Goal: Task Accomplishment & Management: Use online tool/utility

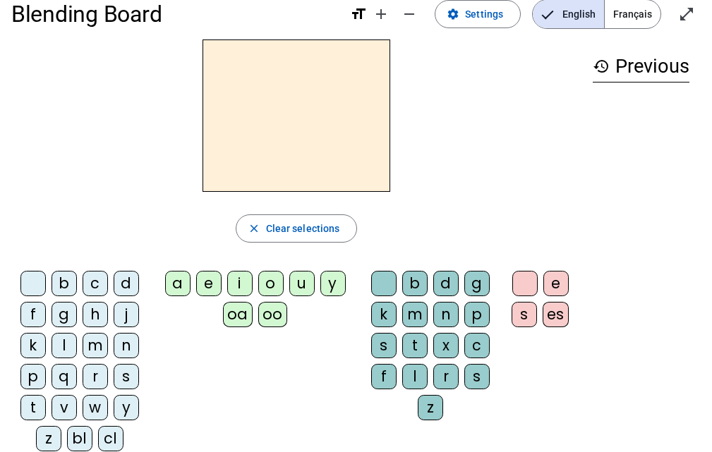
scroll to position [23, 0]
click at [42, 441] on div "z" at bounding box center [48, 437] width 25 height 25
click at [269, 322] on div "oo" at bounding box center [272, 313] width 29 height 25
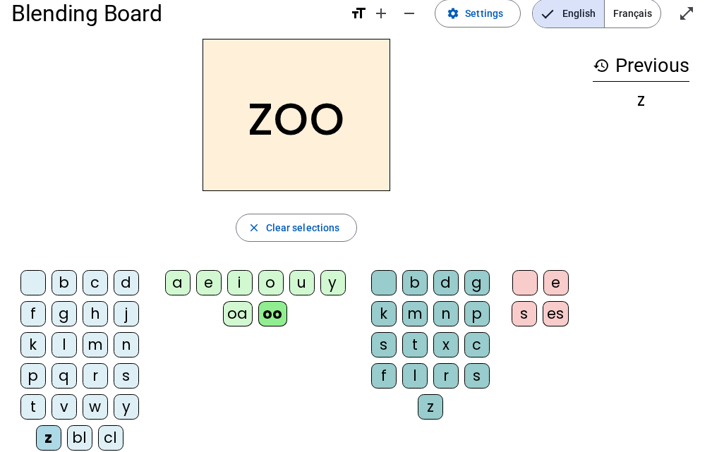
click at [271, 279] on div "o" at bounding box center [270, 282] width 25 height 25
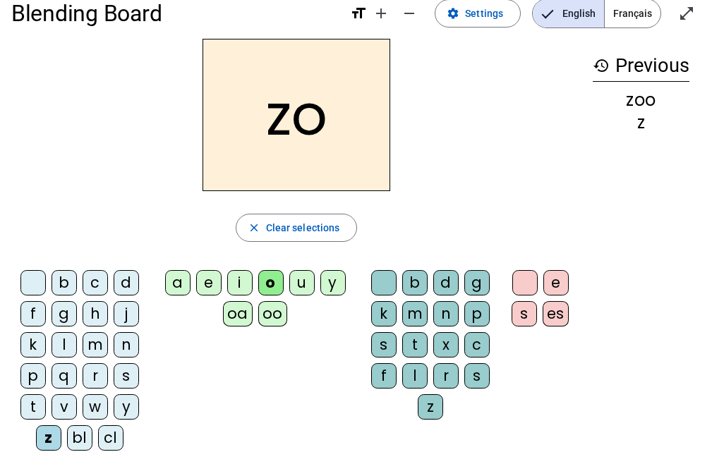
click at [559, 269] on div "e s es" at bounding box center [542, 300] width 77 height 73
click at [558, 277] on div "e" at bounding box center [555, 282] width 25 height 25
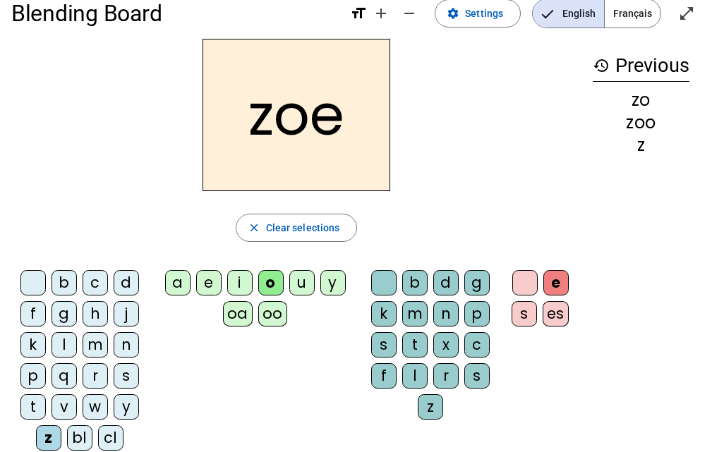
click at [124, 342] on div "n" at bounding box center [126, 344] width 25 height 25
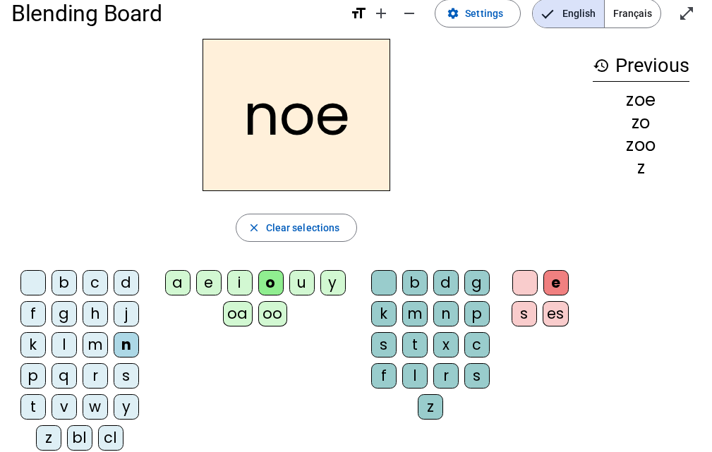
click at [239, 311] on div "oa" at bounding box center [238, 313] width 30 height 25
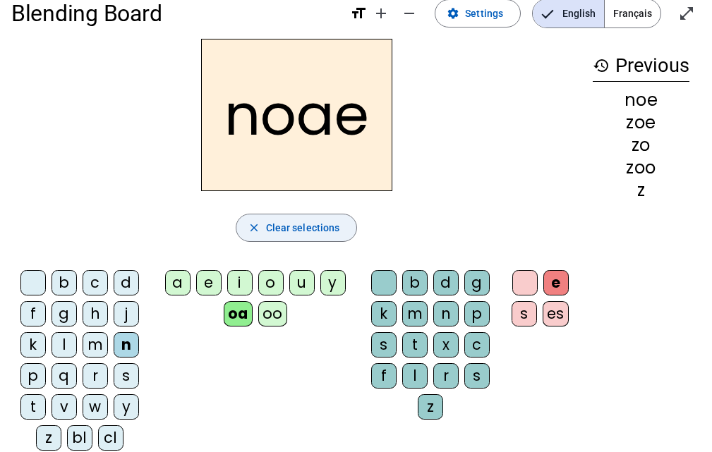
click at [306, 231] on span "Clear selections" at bounding box center [303, 227] width 74 height 17
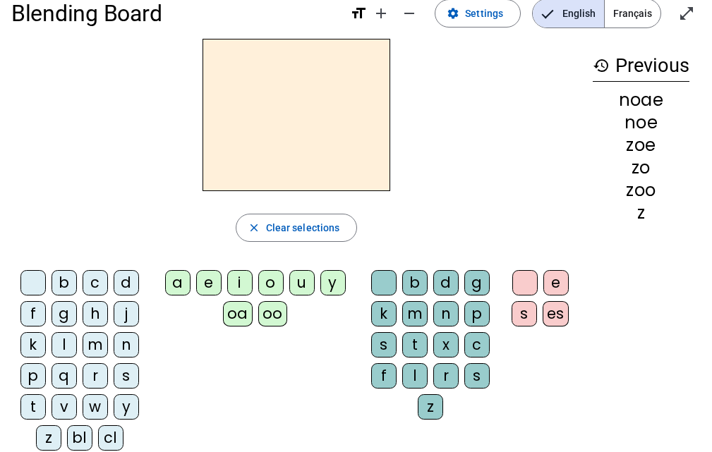
click at [115, 347] on div "n" at bounding box center [126, 344] width 25 height 25
click at [232, 317] on div "oa" at bounding box center [238, 313] width 30 height 25
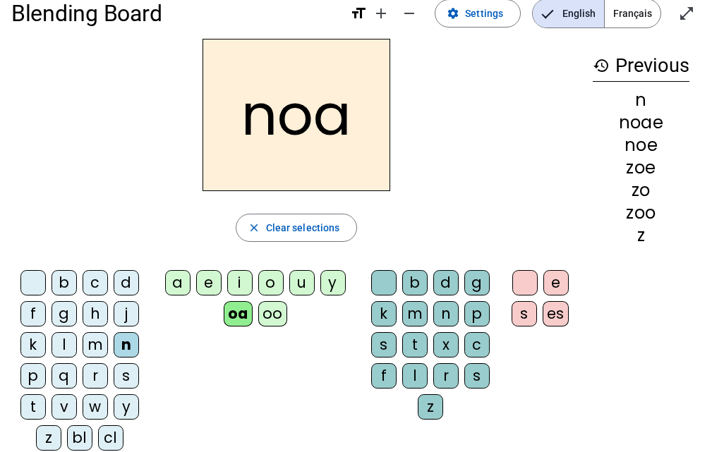
click at [63, 282] on div "b" at bounding box center [63, 282] width 25 height 25
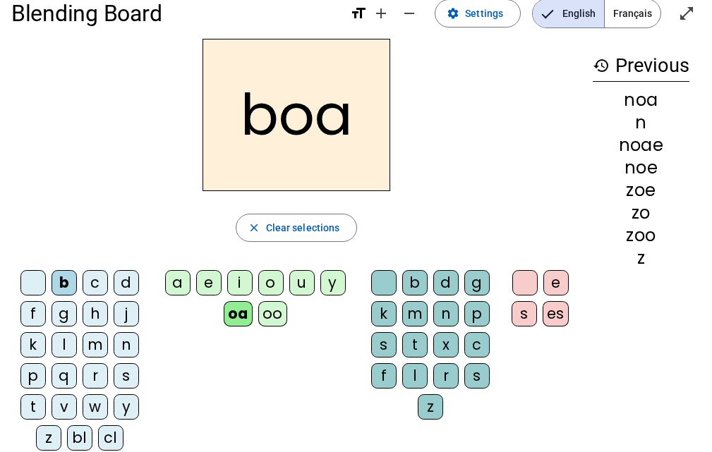
click at [75, 437] on div "bl" at bounding box center [79, 437] width 25 height 25
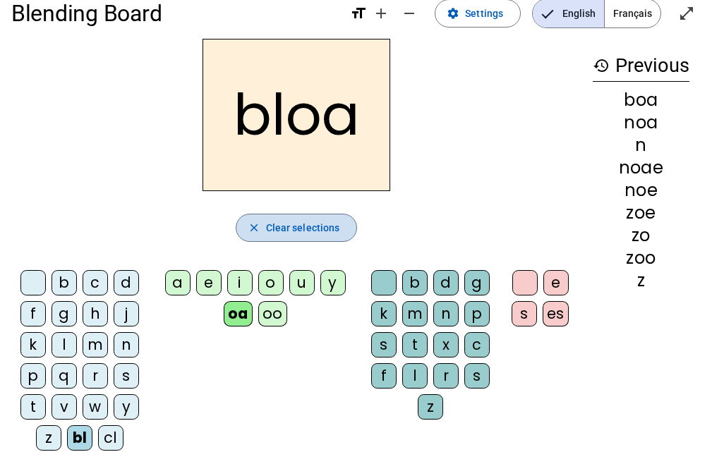
click at [328, 229] on span "Clear selections" at bounding box center [303, 227] width 74 height 17
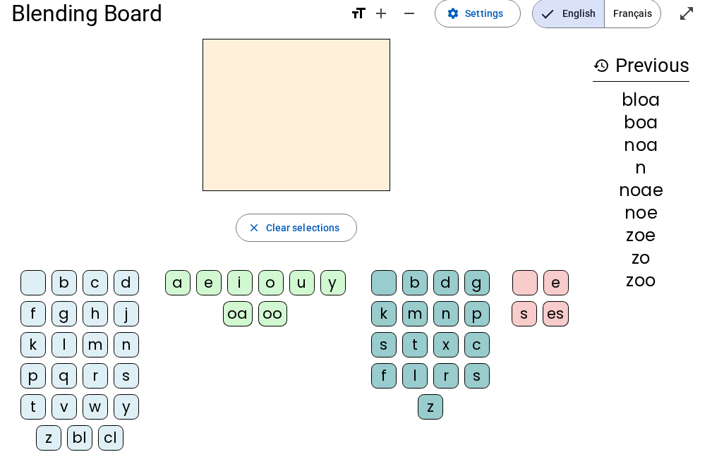
click at [66, 435] on letter-bubble "z" at bounding box center [51, 440] width 31 height 31
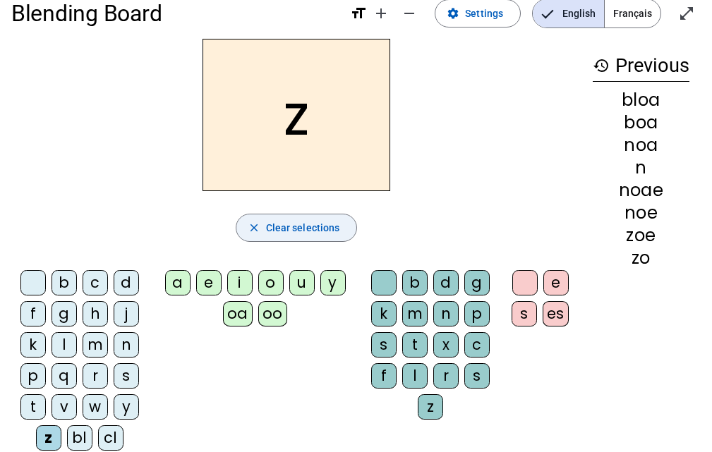
click at [287, 228] on span "Clear selections" at bounding box center [303, 227] width 74 height 17
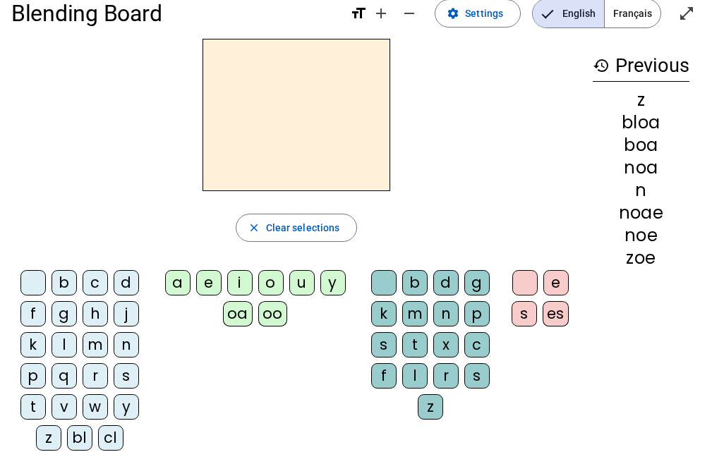
click at [84, 436] on div "bl" at bounding box center [79, 437] width 25 height 25
click at [181, 279] on div "a" at bounding box center [177, 282] width 25 height 25
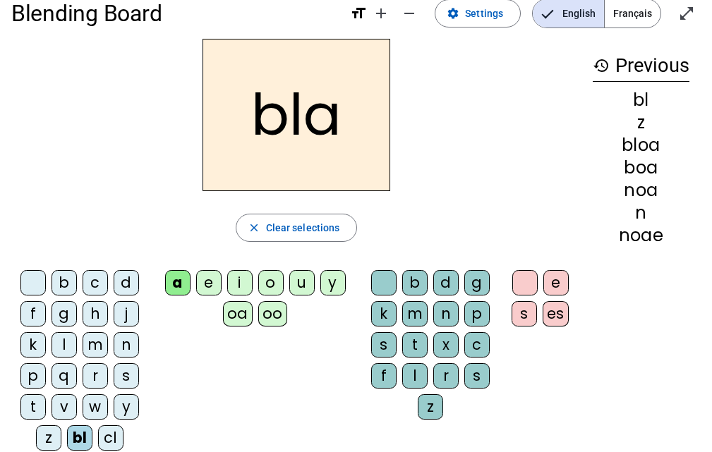
click at [543, 279] on div "e" at bounding box center [555, 282] width 25 height 25
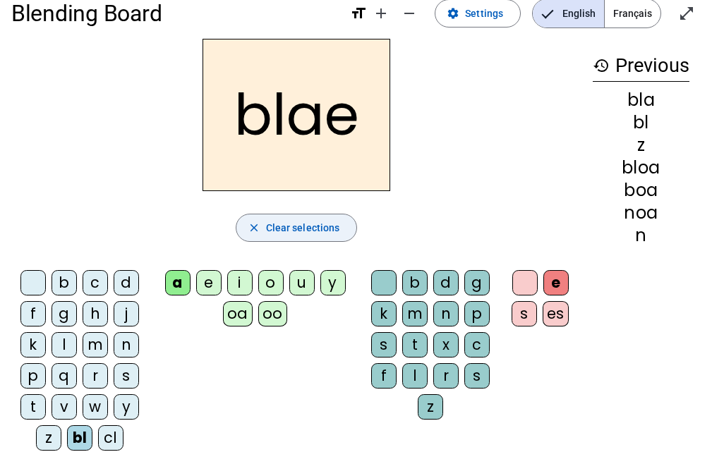
drag, startPoint x: 316, startPoint y: 224, endPoint x: 285, endPoint y: 233, distance: 32.4
drag, startPoint x: 285, startPoint y: 233, endPoint x: 251, endPoint y: 237, distance: 34.1
click at [251, 237] on span "button" at bounding box center [296, 228] width 121 height 34
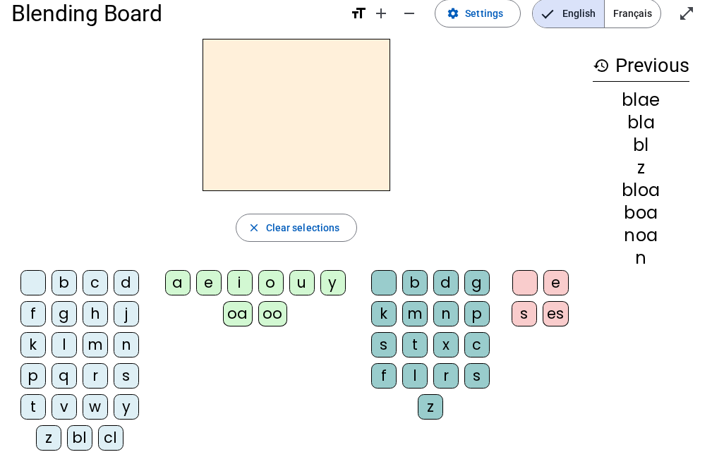
click at [67, 436] on div "bl" at bounding box center [79, 437] width 25 height 25
click at [197, 284] on div "e" at bounding box center [208, 282] width 25 height 25
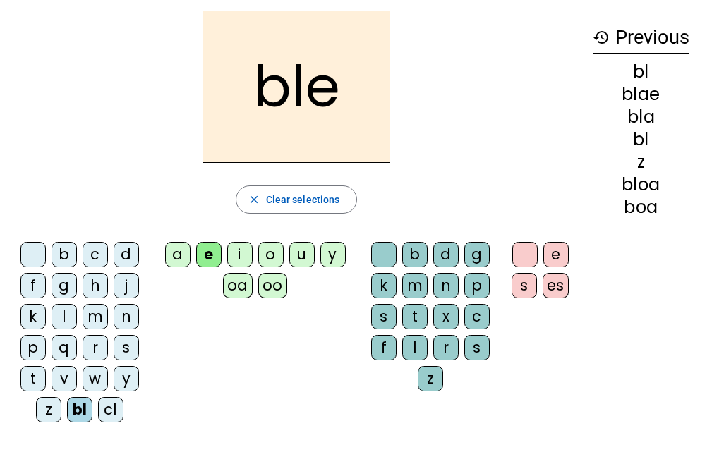
scroll to position [52, 0]
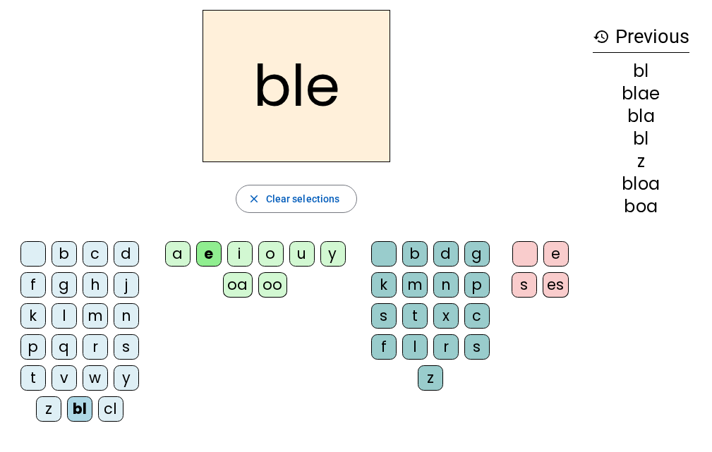
drag, startPoint x: 118, startPoint y: 418, endPoint x: 109, endPoint y: 413, distance: 9.8
click at [109, 413] on div "cl" at bounding box center [110, 408] width 25 height 25
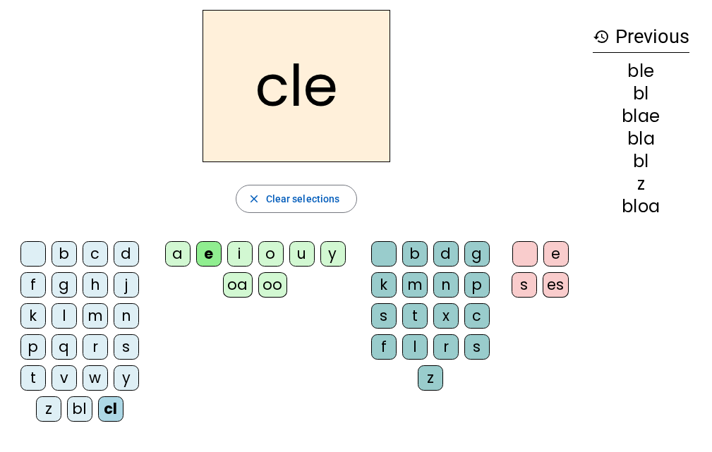
scroll to position [0, 0]
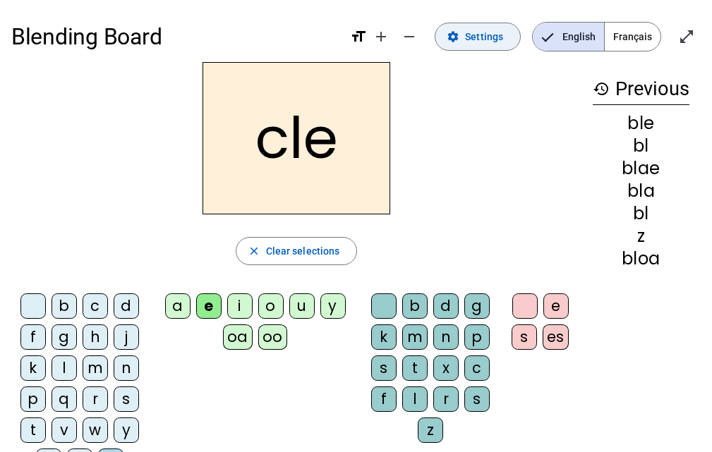
click at [481, 47] on span at bounding box center [477, 37] width 85 height 34
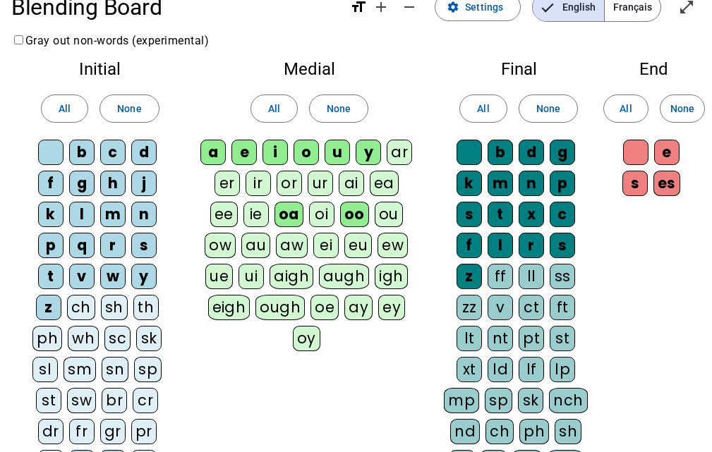
scroll to position [29, 0]
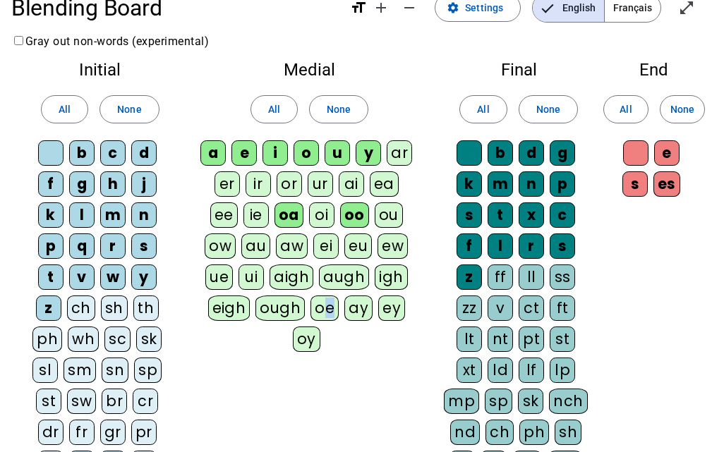
drag, startPoint x: 326, startPoint y: 310, endPoint x: 342, endPoint y: 339, distance: 33.2
click at [342, 339] on div "a e i o u y ar er ir or ur ai ea ee ie oa oi oo ou ow au aw ei eu ew ue ui aigh…" at bounding box center [309, 248] width 219 height 217
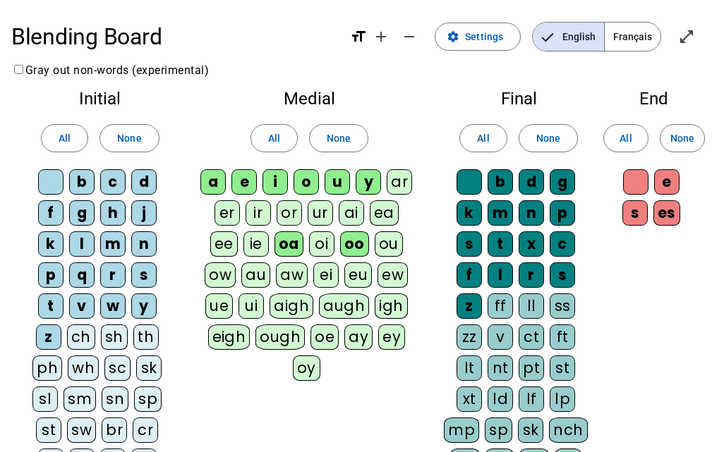
scroll to position [27, 0]
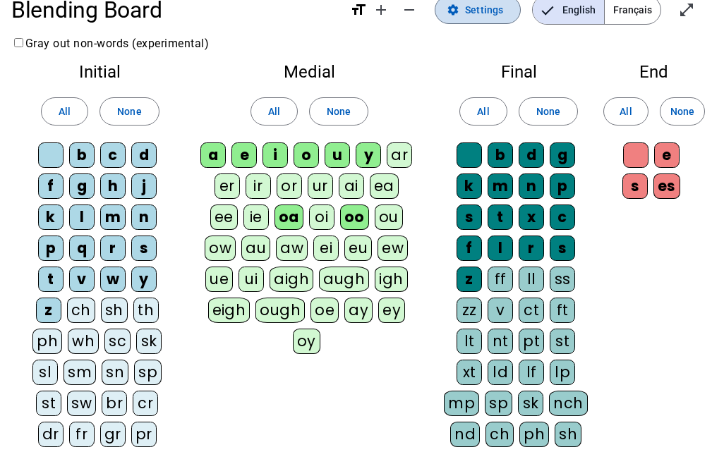
click at [483, 19] on span at bounding box center [477, 10] width 85 height 34
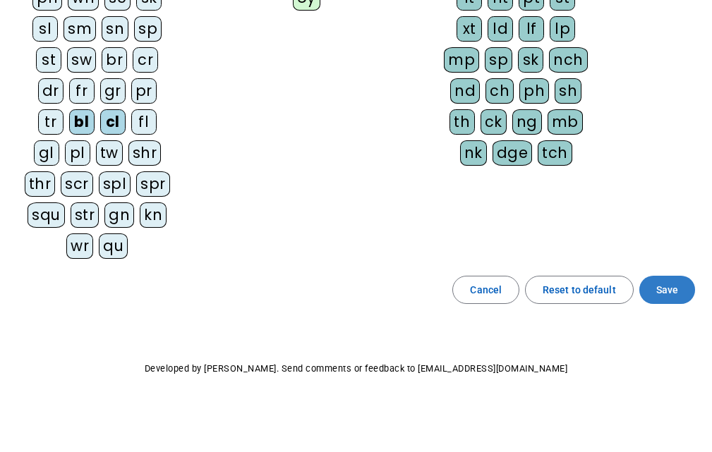
click at [657, 290] on span "Save" at bounding box center [667, 289] width 22 height 17
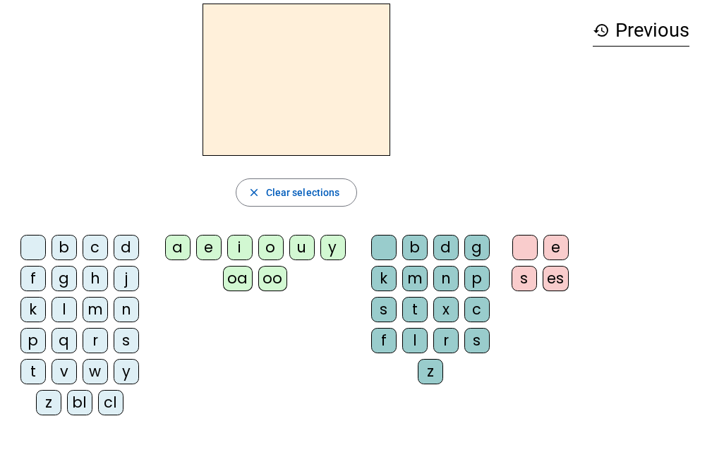
scroll to position [49, 0]
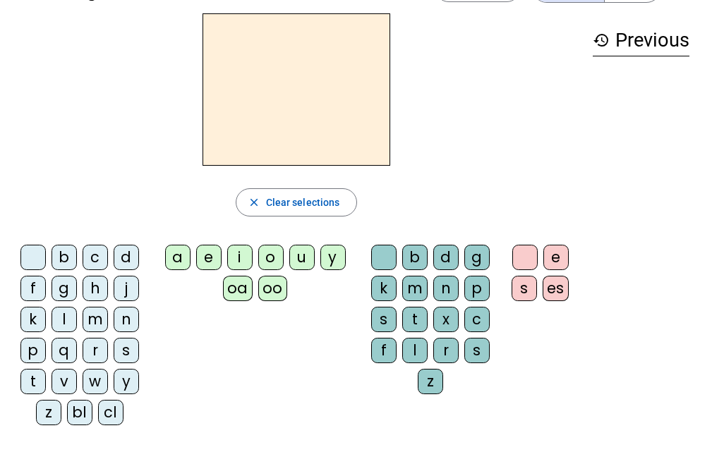
click at [118, 410] on div "cl" at bounding box center [110, 412] width 25 height 25
click at [202, 261] on div "e" at bounding box center [208, 257] width 25 height 25
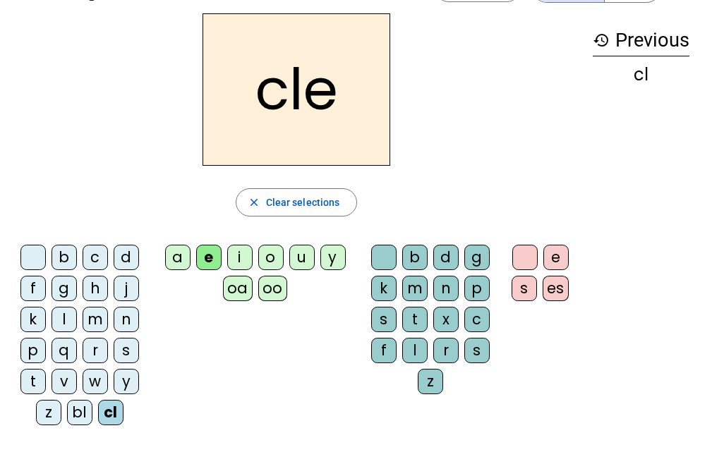
click at [262, 256] on div "o" at bounding box center [270, 257] width 25 height 25
click at [199, 252] on div "e" at bounding box center [208, 257] width 25 height 25
